Goal: Task Accomplishment & Management: Manage account settings

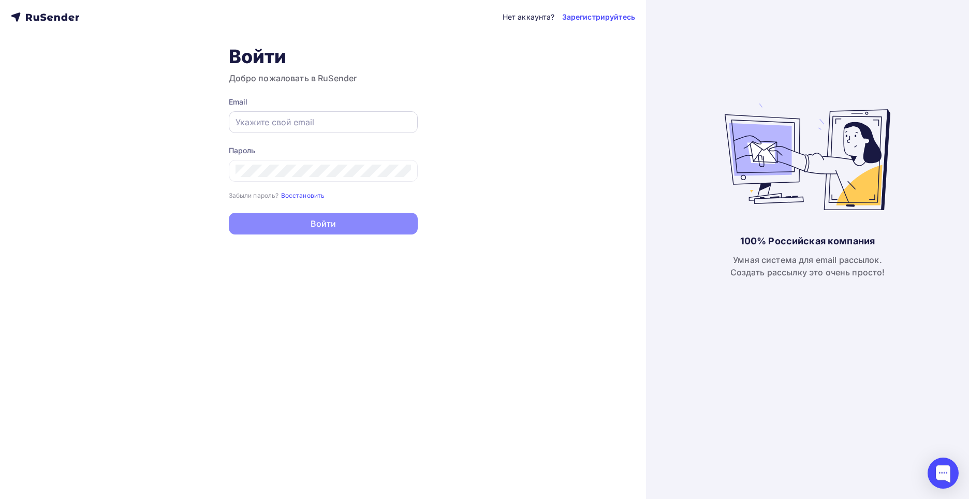
click at [312, 122] on input "text" at bounding box center [324, 122] width 176 height 12
type input "[EMAIL_ADDRESS][DOMAIN_NAME]"
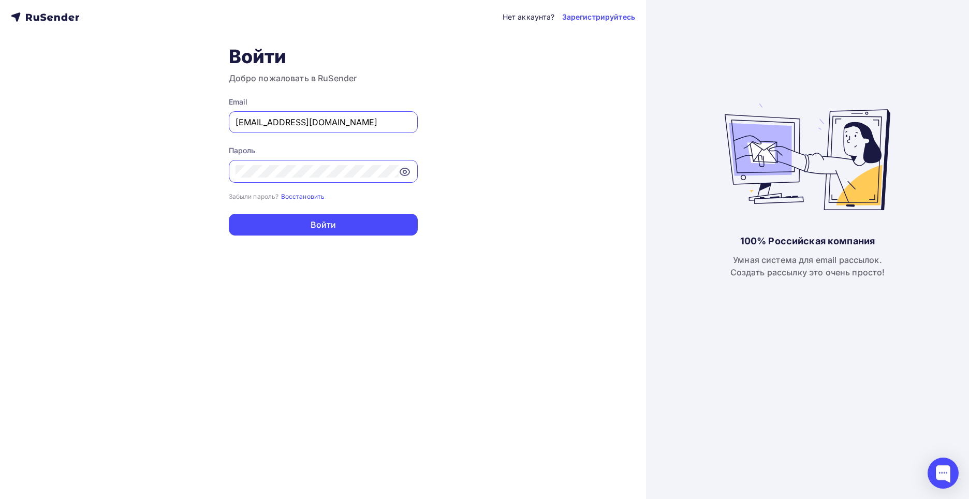
click at [405, 169] on icon at bounding box center [405, 172] width 12 height 12
click at [314, 223] on button "Войти" at bounding box center [323, 225] width 189 height 22
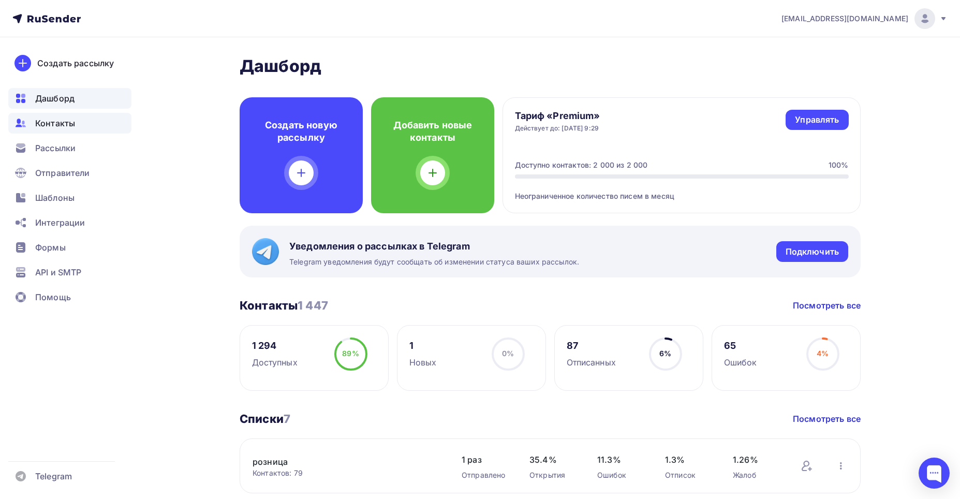
click at [62, 118] on span "Контакты" at bounding box center [55, 123] width 40 height 12
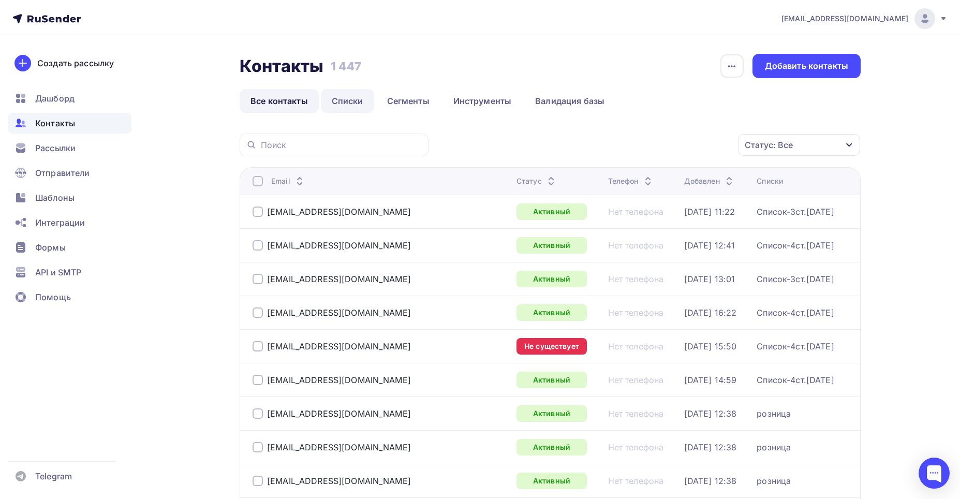
click at [350, 98] on link "Списки" at bounding box center [347, 101] width 53 height 24
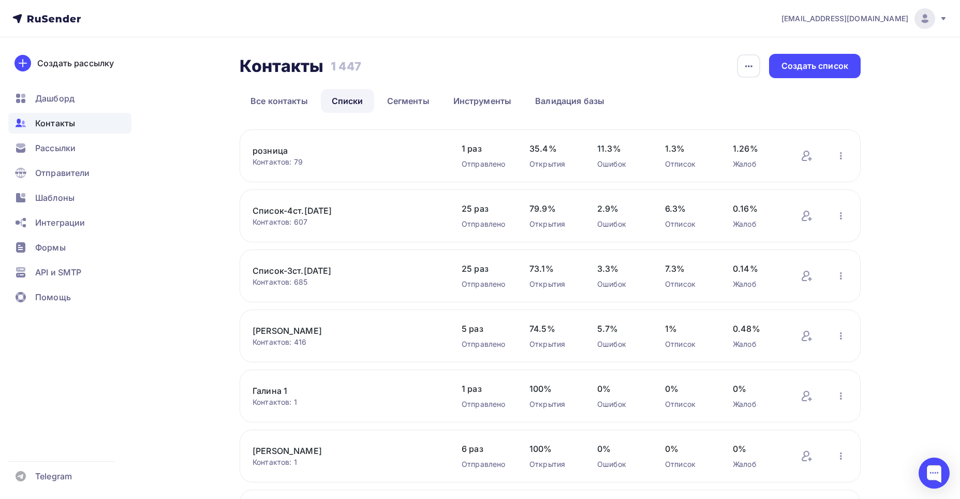
click at [275, 210] on link "Список-4ст.[DATE]" at bounding box center [341, 211] width 176 height 12
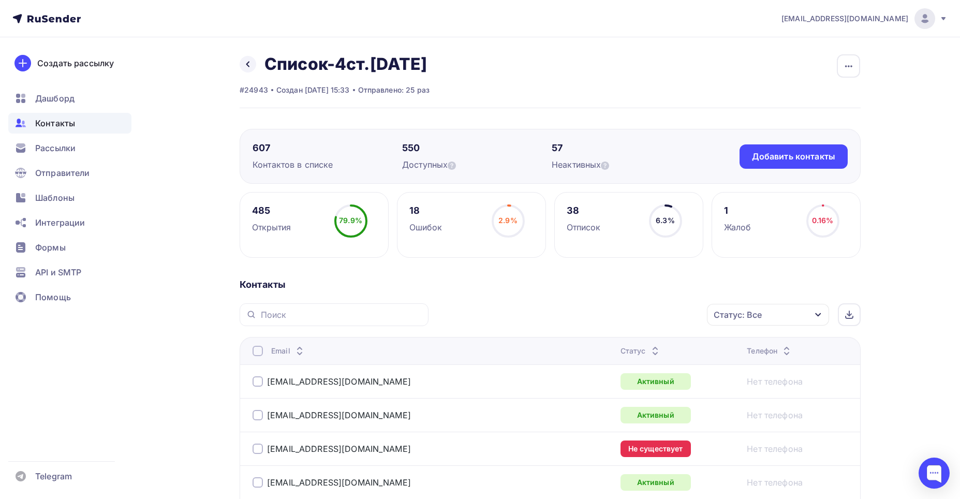
click at [89, 120] on div "Контакты" at bounding box center [69, 123] width 123 height 21
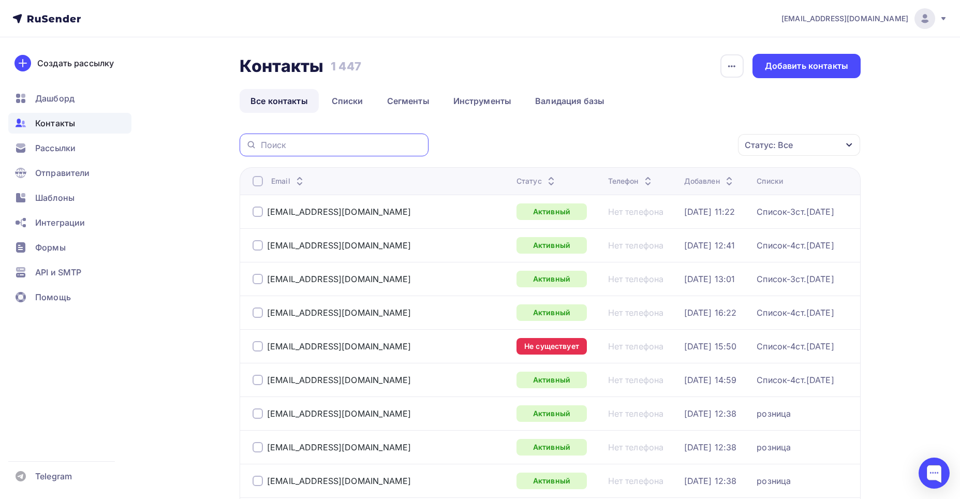
paste input "[EMAIL_ADDRESS][DOMAIN_NAME]"
type input "[EMAIL_ADDRESS][DOMAIN_NAME]"
